Goal: Transaction & Acquisition: Purchase product/service

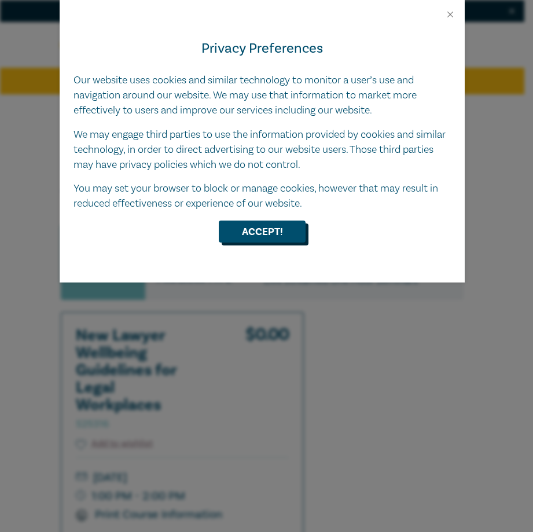
click at [253, 231] on button "Accept!" at bounding box center [262, 231] width 87 height 22
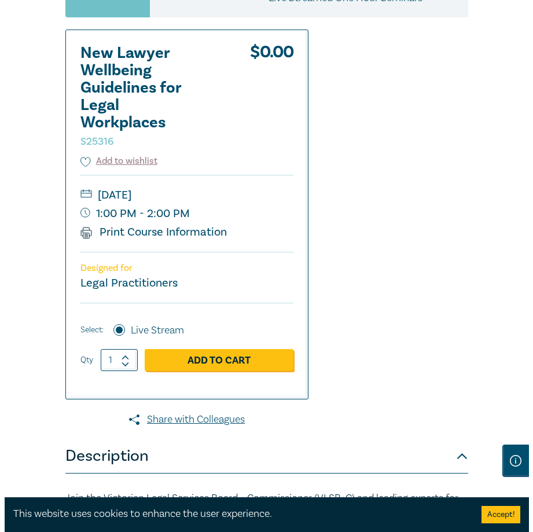
scroll to position [310, 0]
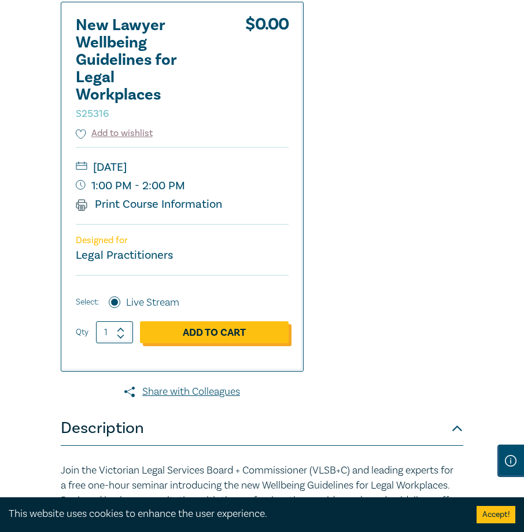
click at [172, 343] on link "Add to Cart" at bounding box center [214, 332] width 149 height 22
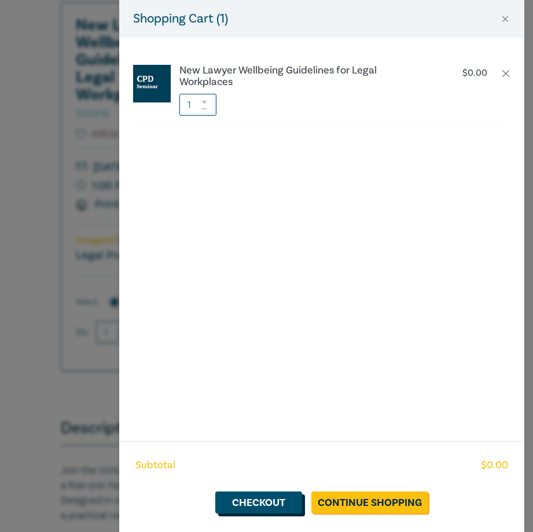
click at [268, 505] on link "Checkout" at bounding box center [258, 502] width 87 height 22
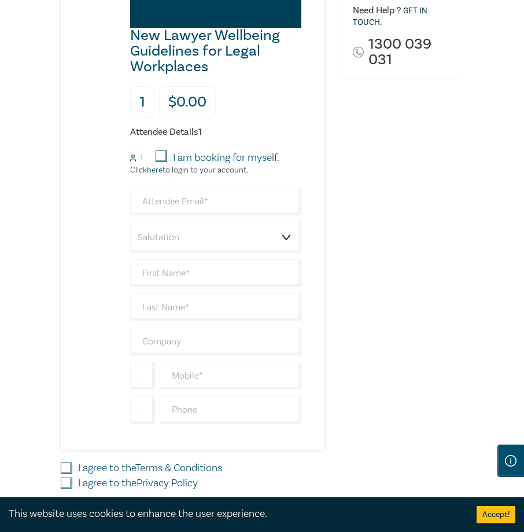
scroll to position [407, 0]
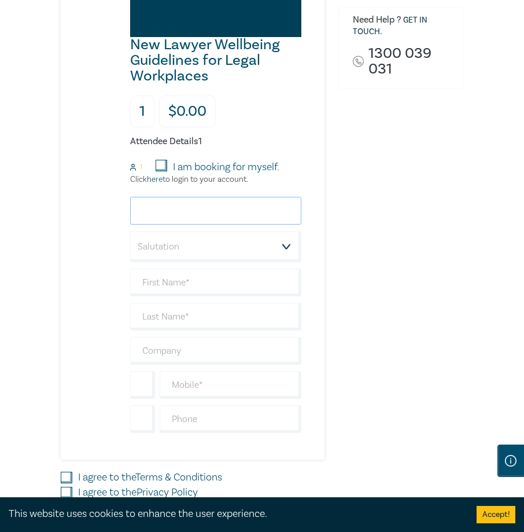
click at [207, 224] on input "email" at bounding box center [215, 211] width 171 height 28
type input "[EMAIL_ADDRESS][DOMAIN_NAME]"
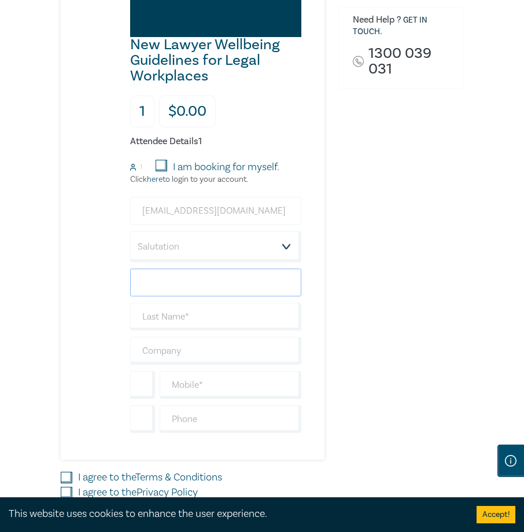
type input "n/a"
click at [205, 258] on select "Salutation Mr. Mrs. Ms. Miss Dr. Prof. Other" at bounding box center [215, 246] width 171 height 31
select select "Ms."
click at [130, 244] on select "Salutation Mr. Mrs. Ms. Miss Dr. Prof. Other" at bounding box center [215, 246] width 171 height 31
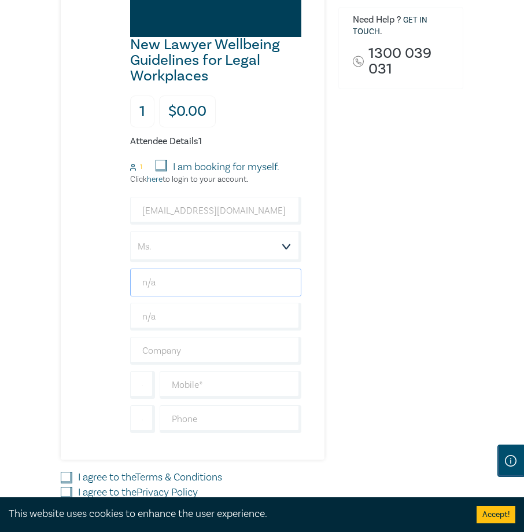
click at [183, 296] on input "n/a" at bounding box center [215, 282] width 171 height 28
click at [208, 292] on input "n/a" at bounding box center [215, 282] width 171 height 28
type input "n"
type input "Vivien"
drag, startPoint x: 181, startPoint y: 336, endPoint x: 125, endPoint y: 337, distance: 55.6
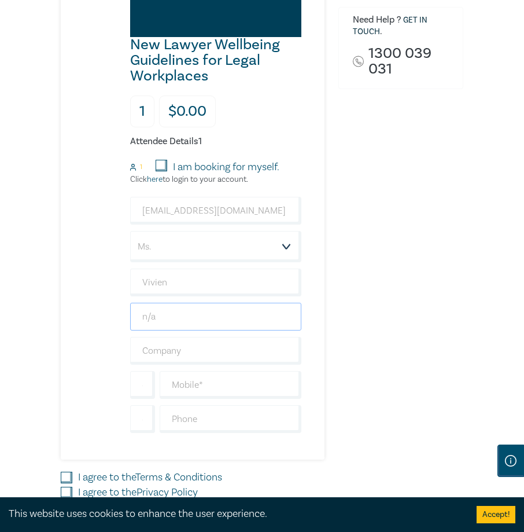
click at [125, 337] on div "New Lawyer Wellbeing Guidelines for Legal Workplaces 1 $ 0.00 Attendee Details …" at bounding box center [181, 158] width 241 height 602
type input "Mavropoulos"
click at [168, 360] on input "text" at bounding box center [215, 351] width 171 height 28
type input "Vivien Mavropoulos & Associates"
click at [192, 399] on input "text" at bounding box center [231, 385] width 142 height 28
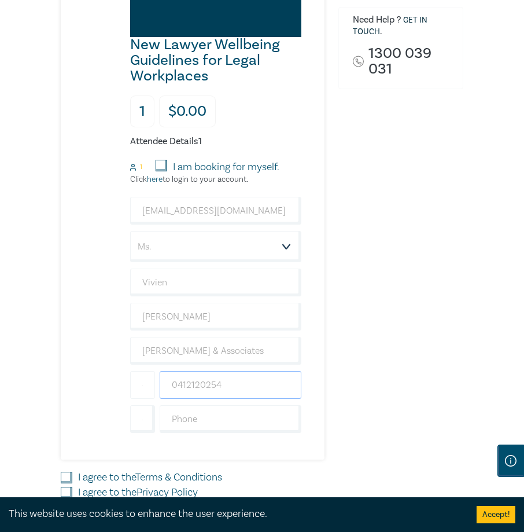
type input "0412120254"
click at [142, 393] on input "+61" at bounding box center [142, 385] width 25 height 28
click at [198, 433] on input "text" at bounding box center [231, 419] width 142 height 28
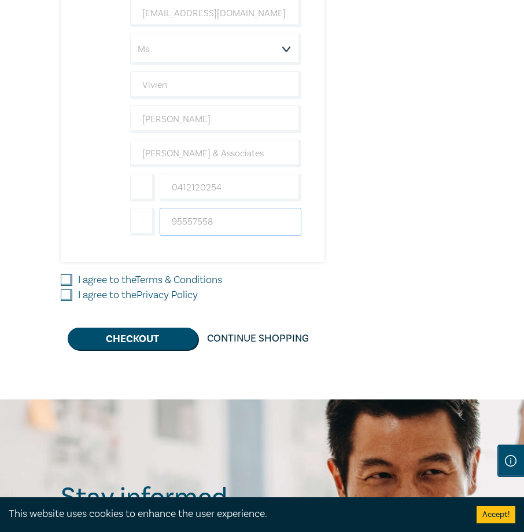
scroll to position [625, 0]
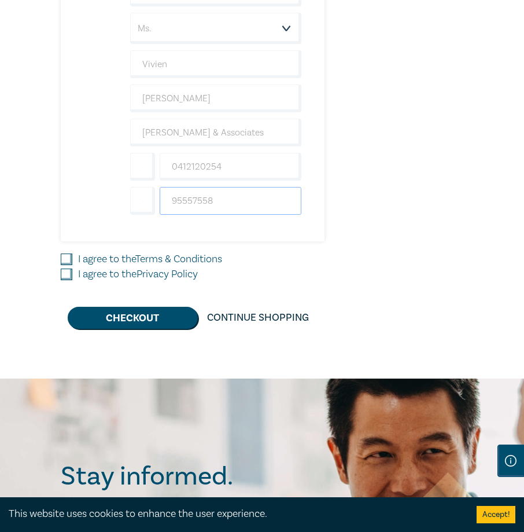
type input "95557558"
click at [70, 265] on input "I agree to the Terms & Conditions" at bounding box center [67, 259] width 12 height 12
checkbox input "true"
click at [64, 280] on input "I agree to the Privacy Policy" at bounding box center [67, 274] width 12 height 12
checkbox input "true"
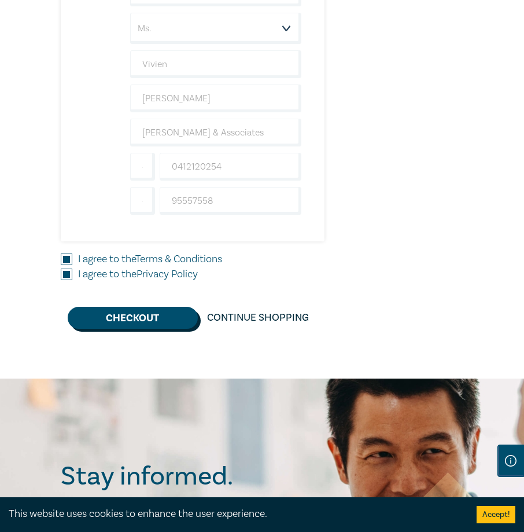
click at [138, 329] on button "Checkout" at bounding box center [133, 318] width 130 height 22
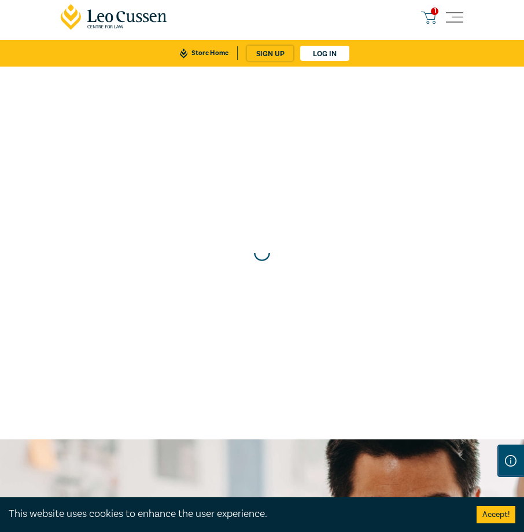
scroll to position [0, 0]
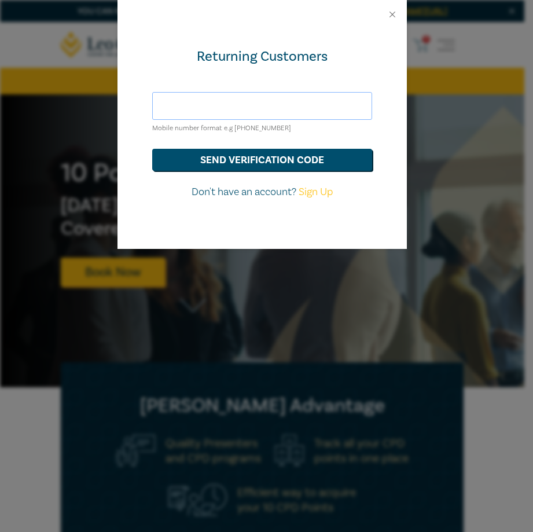
click at [197, 102] on input "text" at bounding box center [262, 106] width 220 height 28
type input "[EMAIL_ADDRESS][DOMAIN_NAME]"
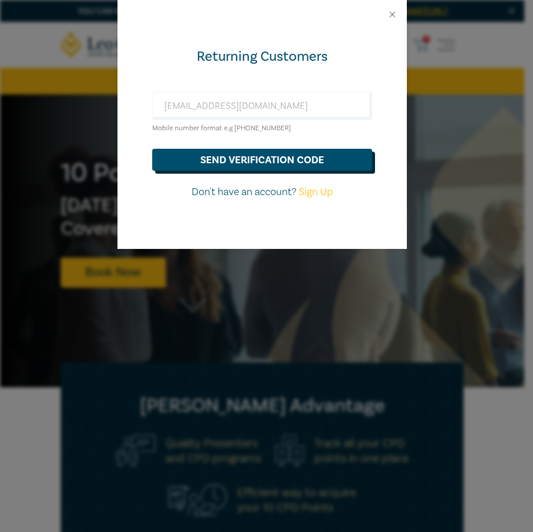
click at [241, 161] on button "send verification code" at bounding box center [262, 160] width 220 height 22
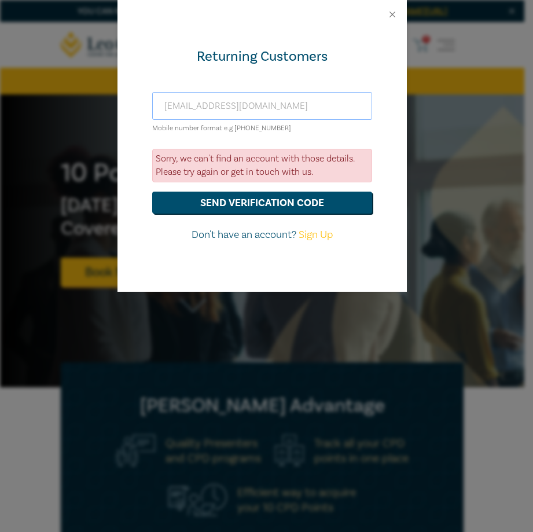
click at [281, 104] on input "[EMAIL_ADDRESS][DOMAIN_NAME]" at bounding box center [262, 106] width 220 height 28
drag, startPoint x: 365, startPoint y: 102, endPoint x: 112, endPoint y: 78, distance: 254.0
click at [112, 78] on div "Returning Customers [EMAIL_ADDRESS][DOMAIN_NAME] Mobile number format e.g [PHON…" at bounding box center [266, 266] width 533 height 532
type input "0412120254"
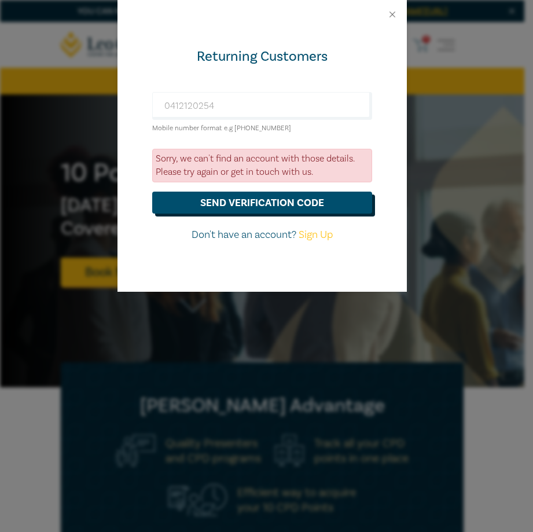
click at [252, 205] on button "send verification code" at bounding box center [262, 203] width 220 height 22
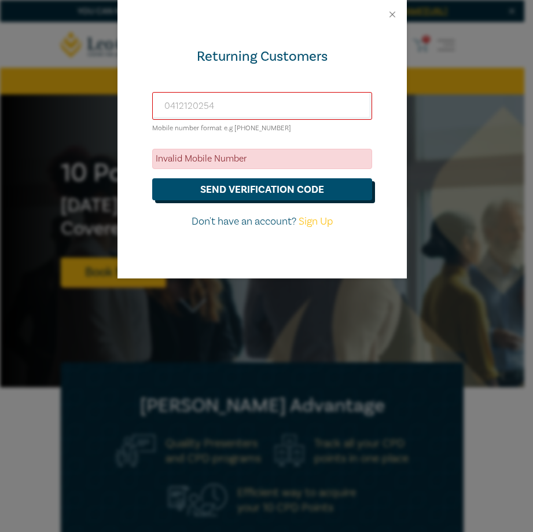
click at [251, 187] on button "send verification code" at bounding box center [262, 189] width 220 height 22
drag, startPoint x: 164, startPoint y: 105, endPoint x: 264, endPoint y: 113, distance: 101.1
click at [264, 113] on input "0412120254" at bounding box center [262, 106] width 220 height 28
